Goal: Transaction & Acquisition: Purchase product/service

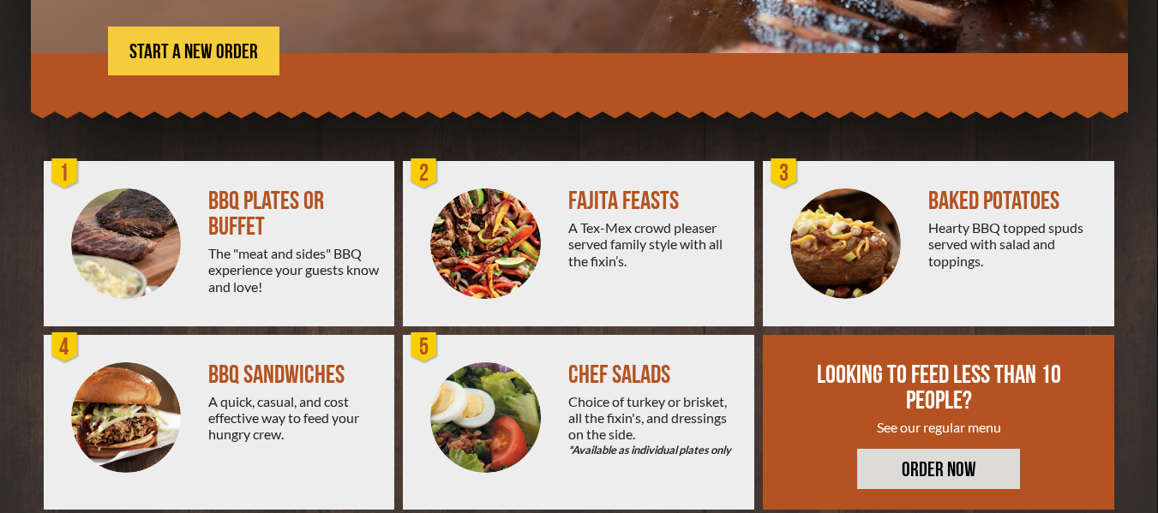
scroll to position [390, 0]
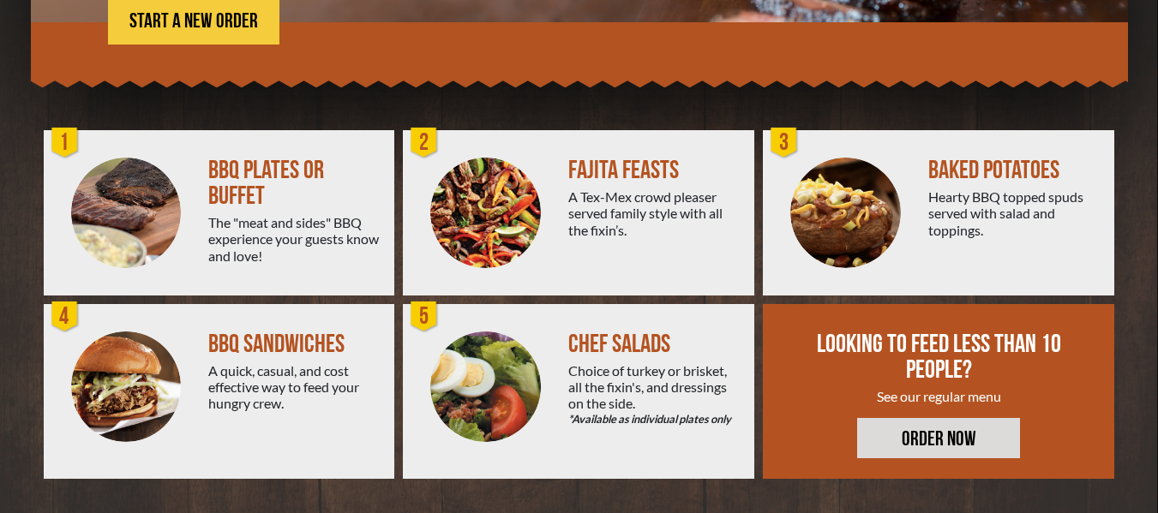
click at [891, 446] on link "ORDER NOW" at bounding box center [938, 438] width 163 height 40
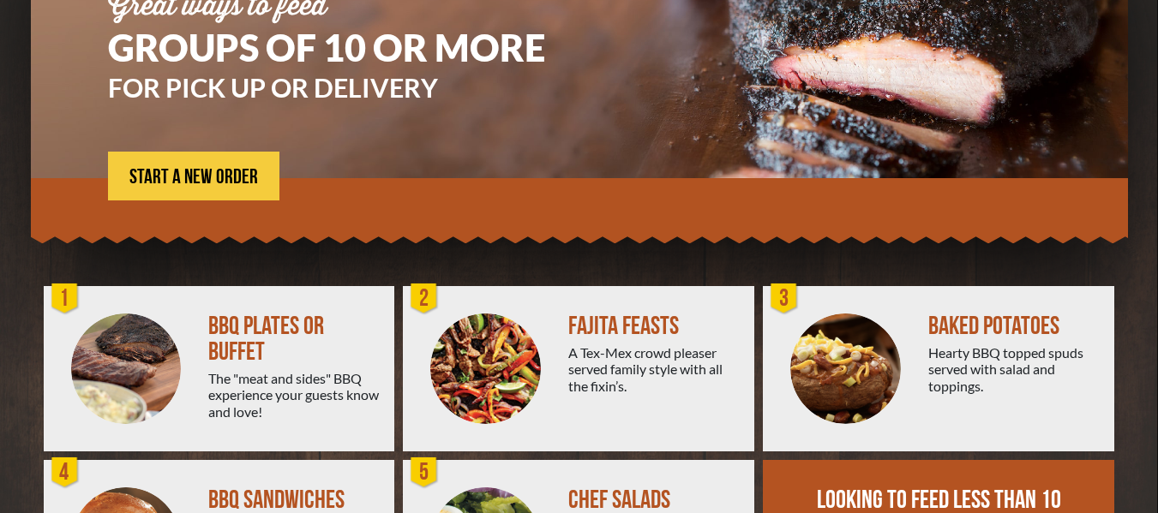
scroll to position [178, 0]
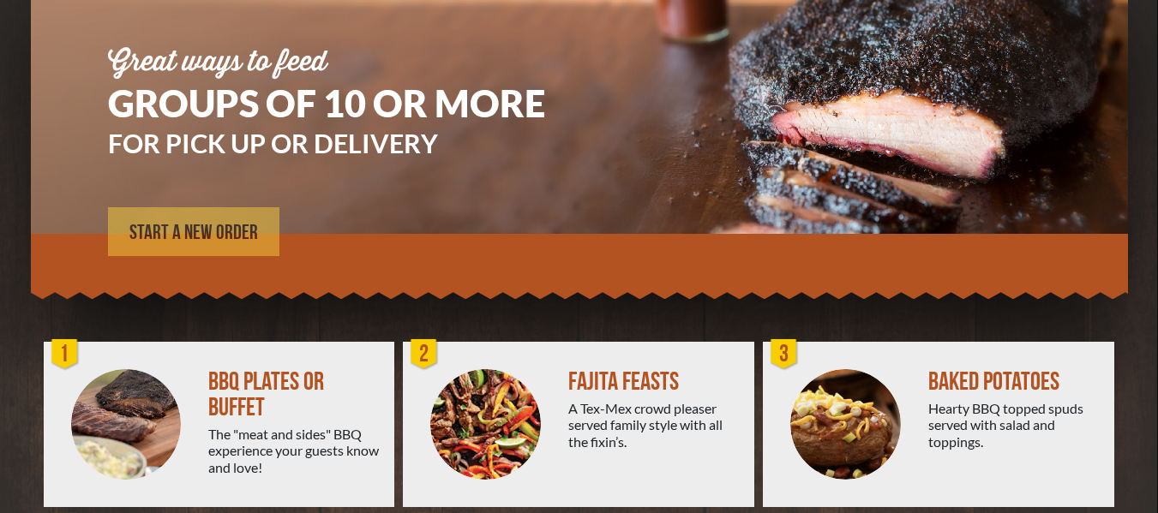
click at [230, 239] on span "START A NEW ORDER" at bounding box center [193, 233] width 129 height 21
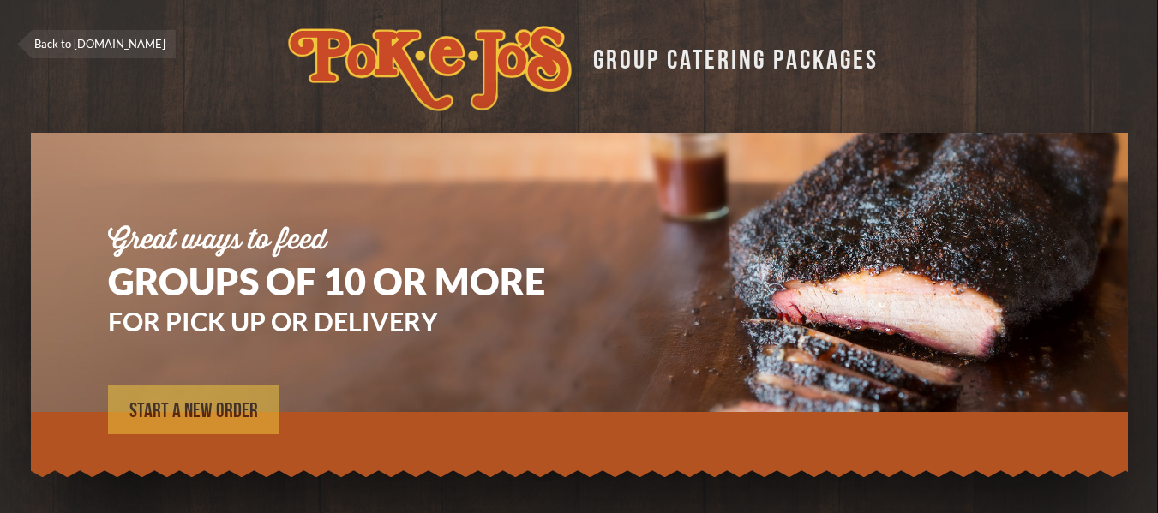
click at [205, 396] on link "START A NEW ORDER" at bounding box center [193, 410] width 171 height 49
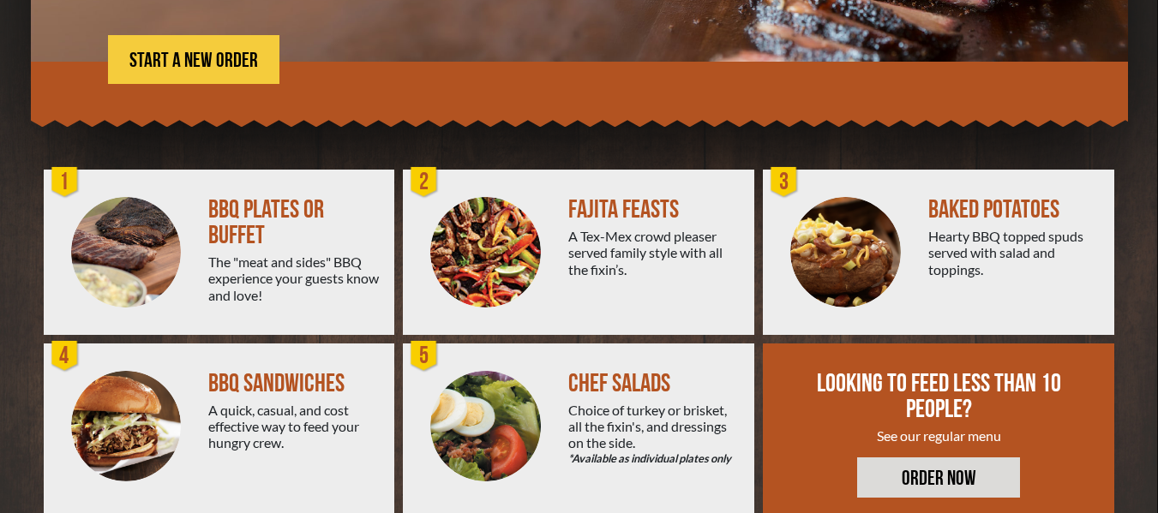
scroll to position [390, 0]
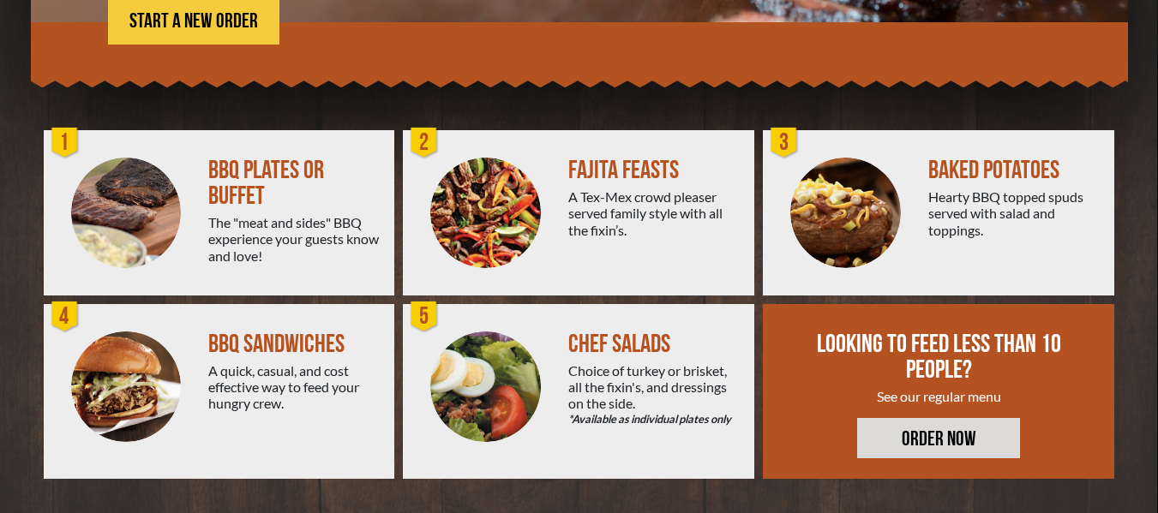
click at [909, 447] on link "ORDER NOW" at bounding box center [938, 438] width 163 height 40
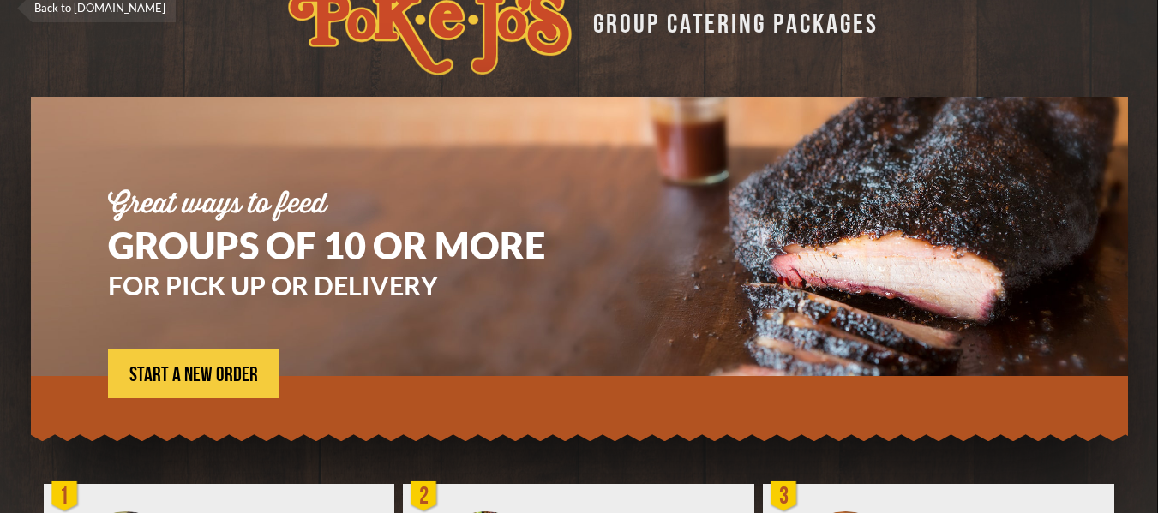
scroll to position [0, 0]
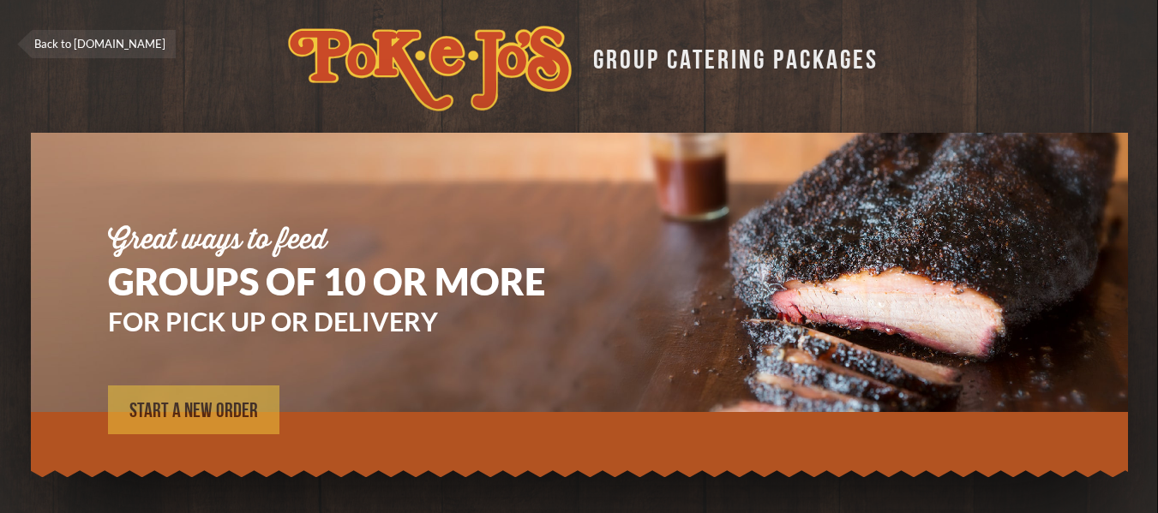
click at [198, 413] on span "START A NEW ORDER" at bounding box center [193, 411] width 129 height 21
click at [201, 407] on span "START A NEW ORDER" at bounding box center [193, 411] width 129 height 21
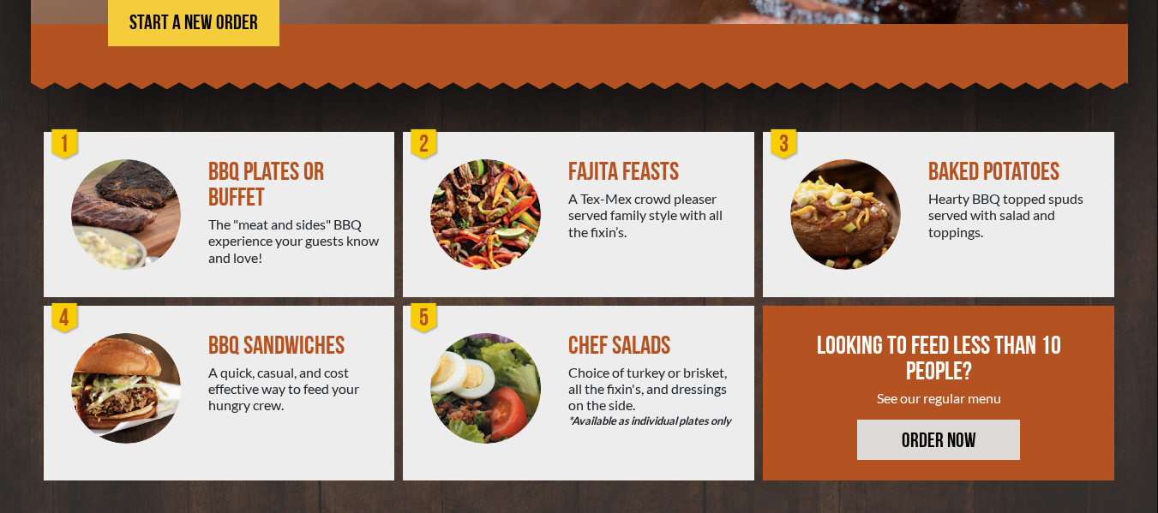
scroll to position [390, 0]
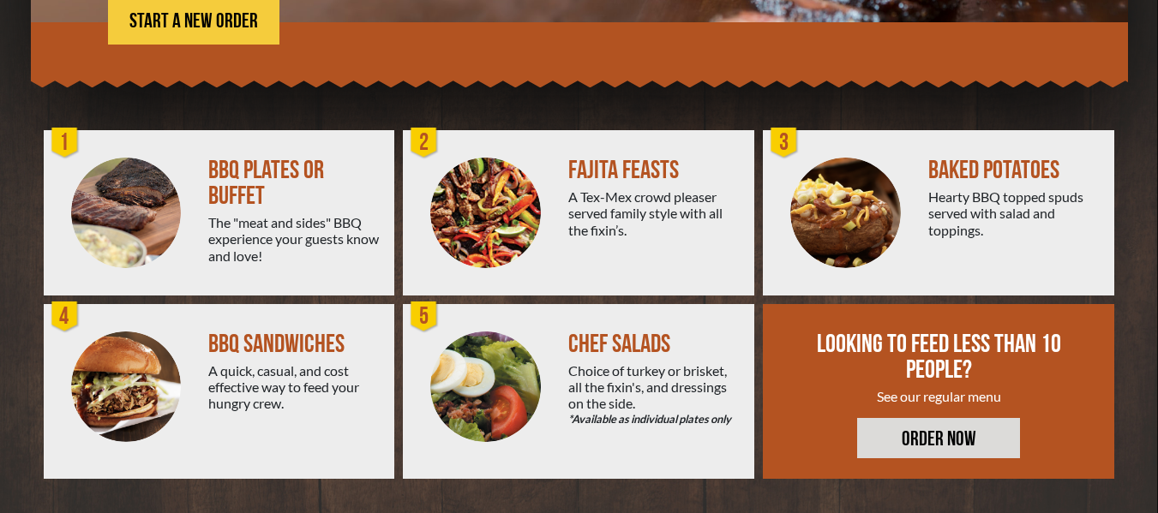
click at [917, 447] on link "ORDER NOW" at bounding box center [938, 438] width 163 height 40
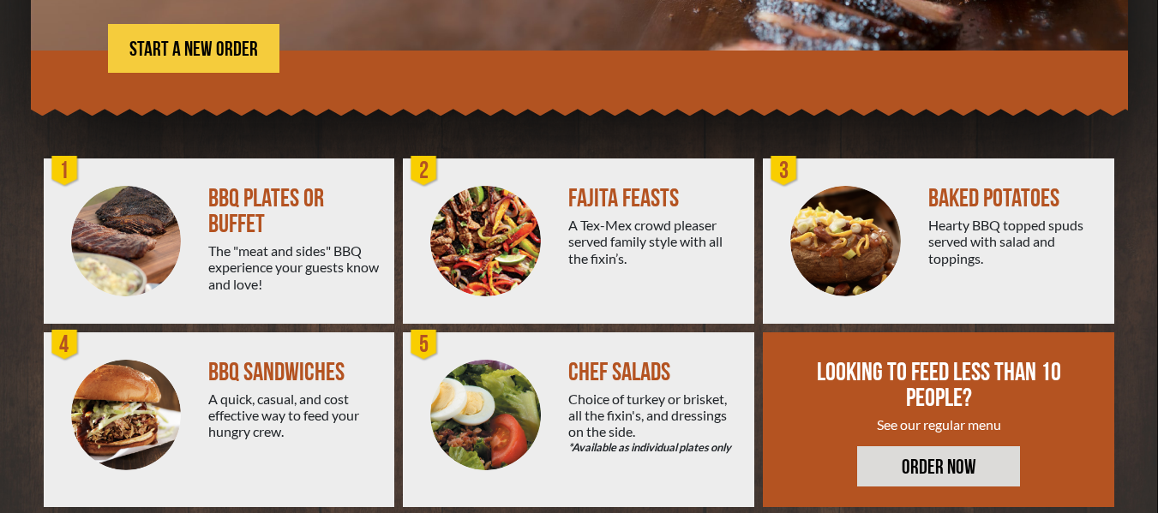
scroll to position [390, 0]
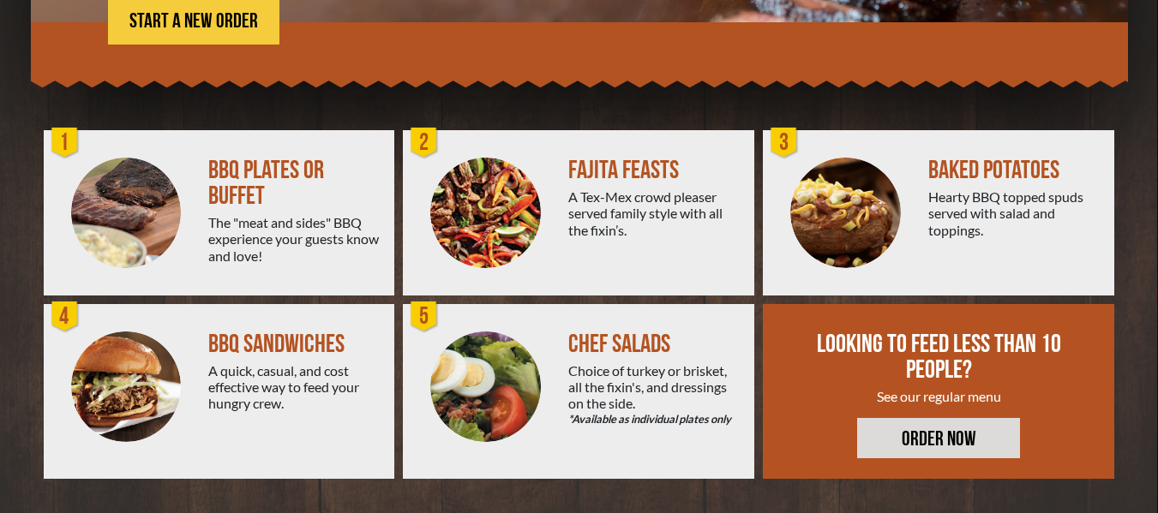
click at [915, 433] on link "ORDER NOW" at bounding box center [938, 438] width 163 height 40
